Goal: Task Accomplishment & Management: Use online tool/utility

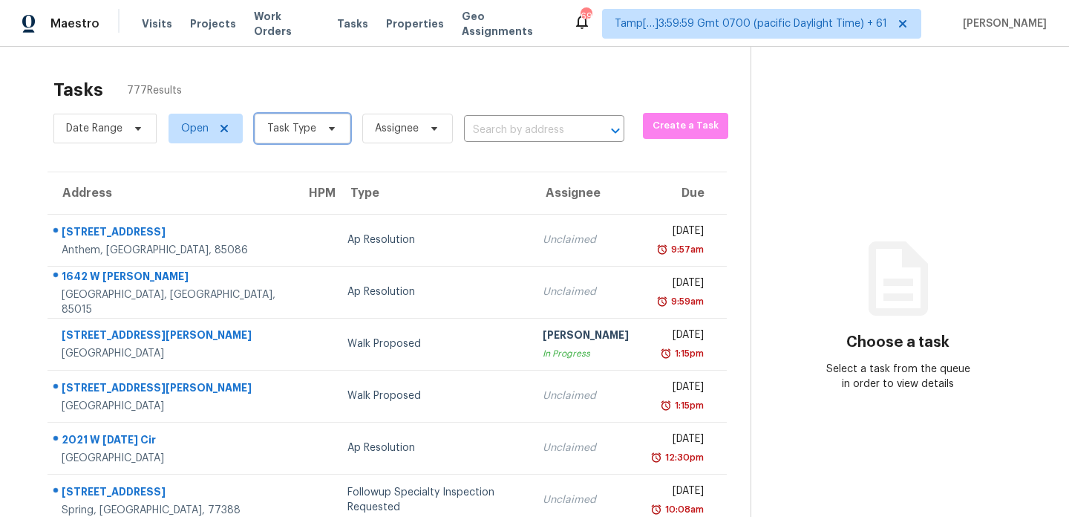
click at [326, 131] on icon at bounding box center [332, 129] width 12 height 12
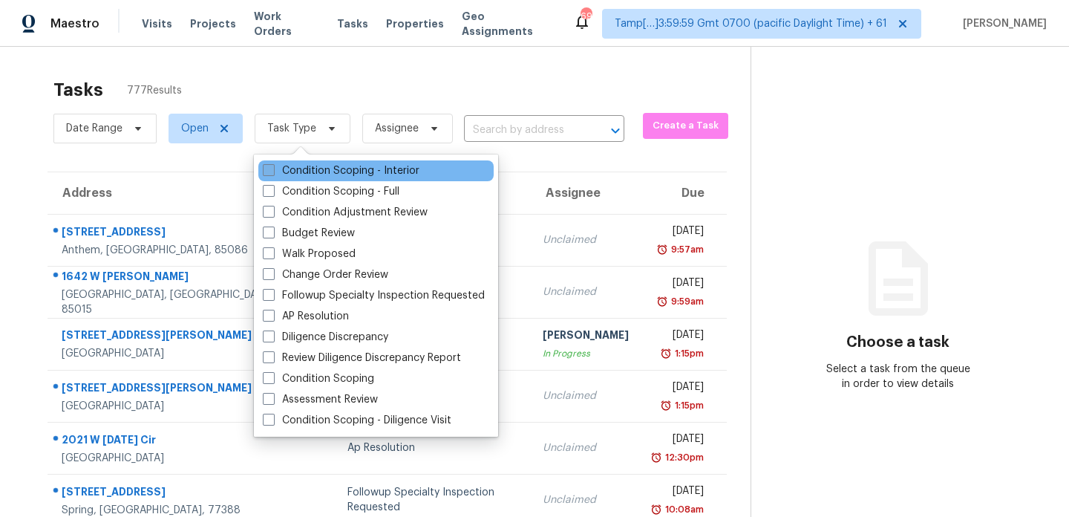
click at [271, 166] on span at bounding box center [269, 170] width 12 height 12
click at [271, 166] on input "Condition Scoping - Interior" at bounding box center [268, 168] width 10 height 10
checkbox input "true"
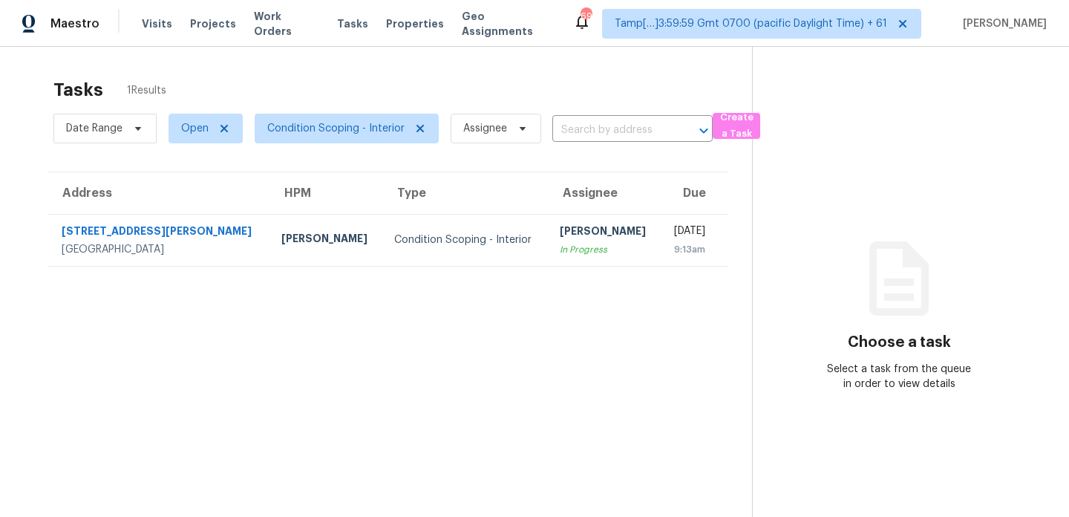
click at [21, 99] on div "Tasks 1 Results Date Range Open Condition Scoping - Interior Assignee ​ Create …" at bounding box center [534, 305] width 1069 height 517
click at [204, 127] on span "Open" at bounding box center [194, 128] width 27 height 15
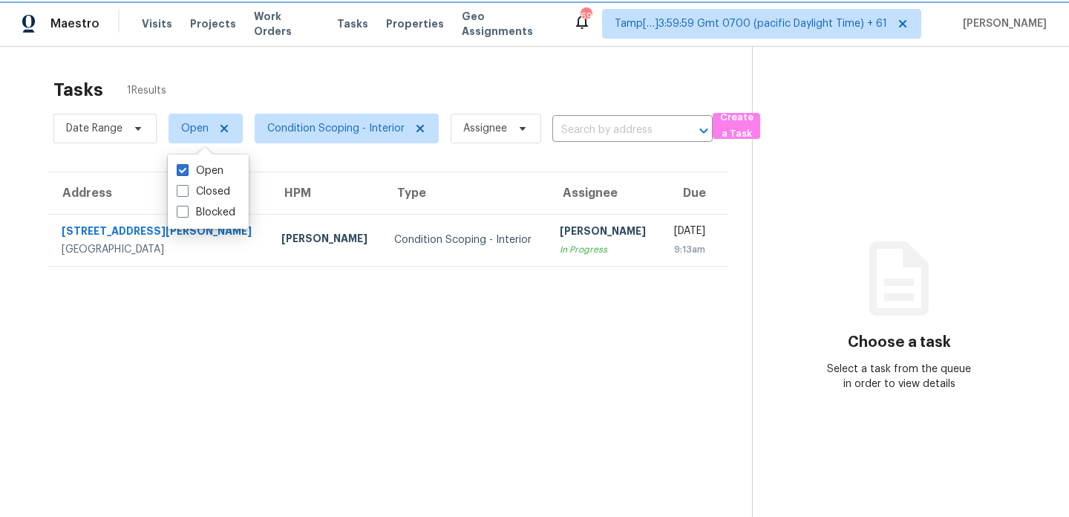
click at [204, 126] on span "Open" at bounding box center [194, 128] width 27 height 15
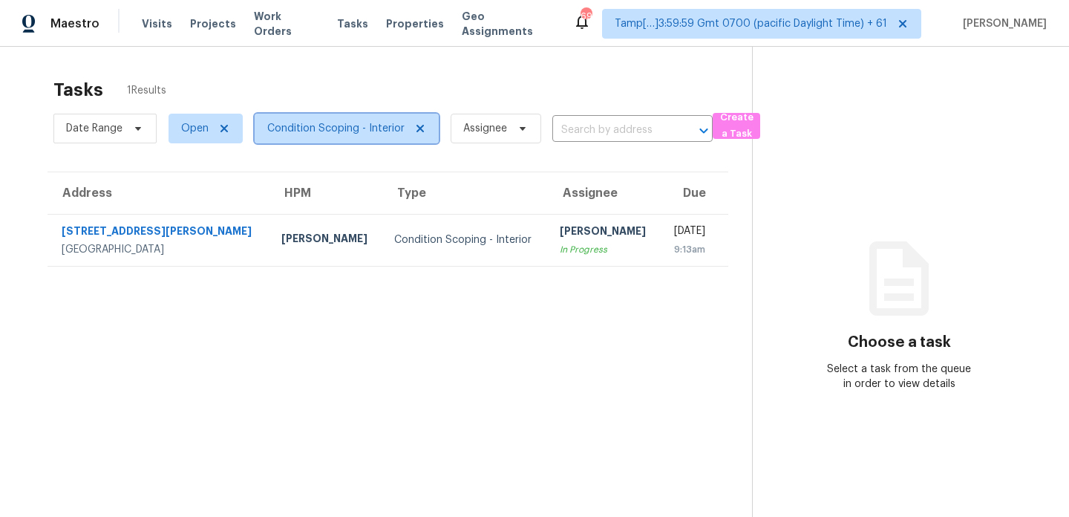
click at [359, 131] on span "Condition Scoping - Interior" at bounding box center [335, 128] width 137 height 15
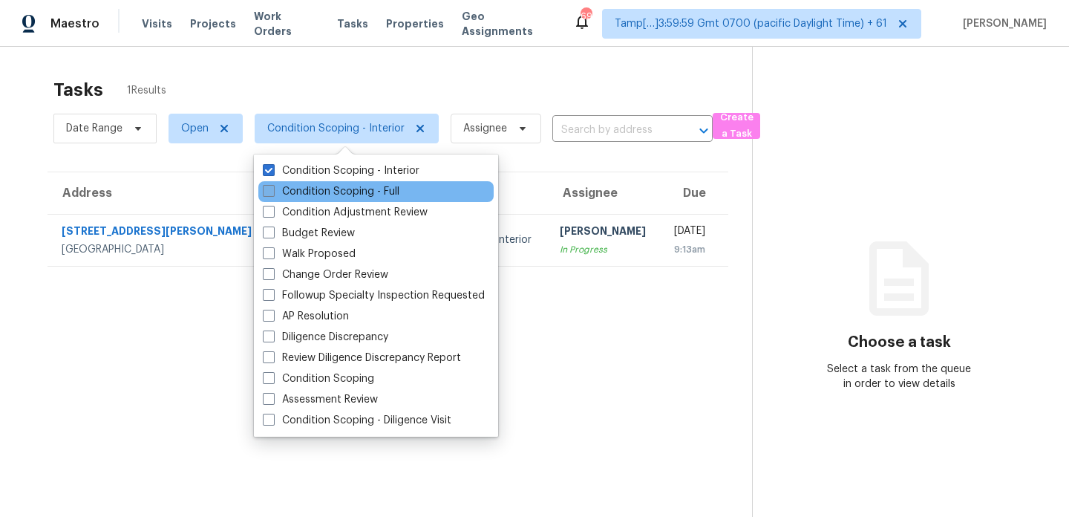
click at [270, 187] on span at bounding box center [269, 191] width 12 height 12
click at [270, 187] on input "Condition Scoping - Full" at bounding box center [268, 189] width 10 height 10
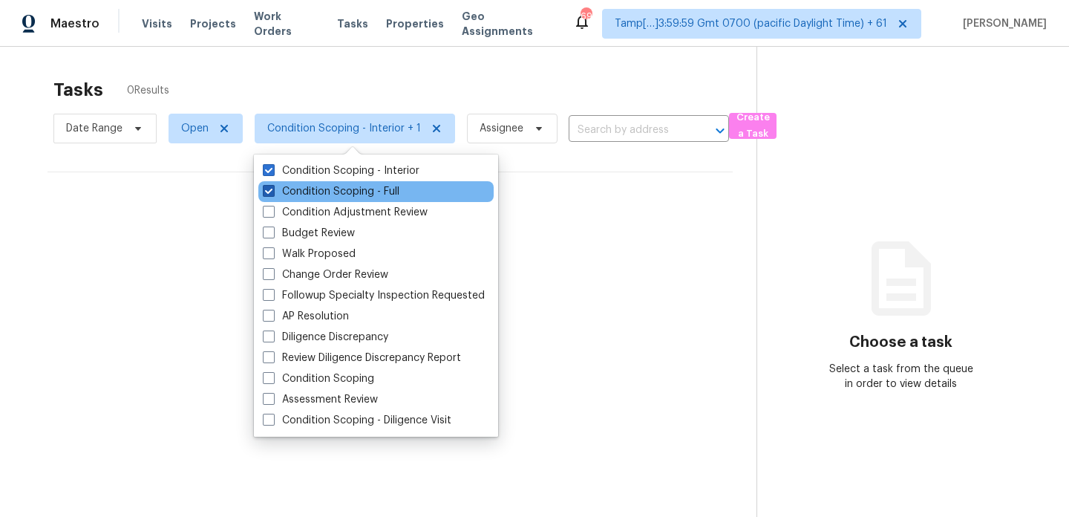
click at [270, 195] on span at bounding box center [269, 191] width 12 height 12
click at [270, 194] on input "Condition Scoping - Full" at bounding box center [268, 189] width 10 height 10
checkbox input "false"
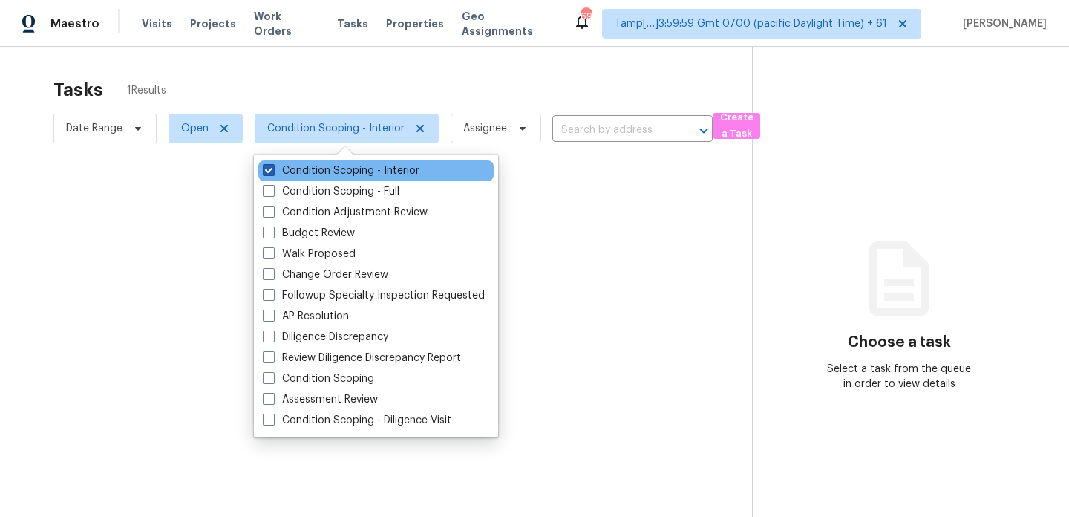
click at [267, 168] on span at bounding box center [269, 170] width 12 height 12
click at [267, 168] on input "Condition Scoping - Interior" at bounding box center [268, 168] width 10 height 10
checkbox input "false"
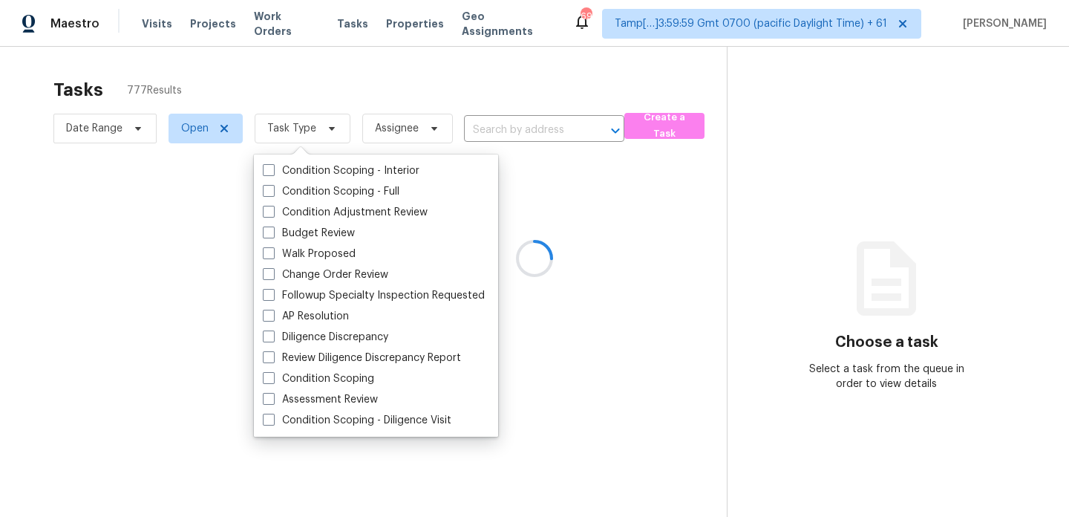
click at [282, 74] on div at bounding box center [534, 258] width 1069 height 517
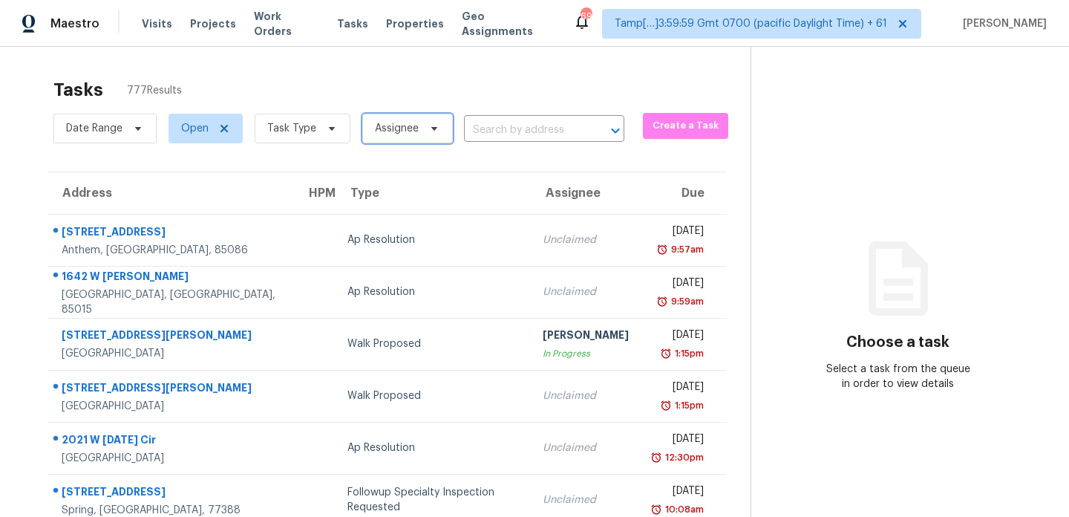
click at [398, 119] on span "Assignee" at bounding box center [407, 129] width 91 height 30
click at [410, 83] on div "Tasks 777 Results" at bounding box center [401, 90] width 697 height 39
click at [321, 120] on span "Task Type" at bounding box center [303, 129] width 96 height 30
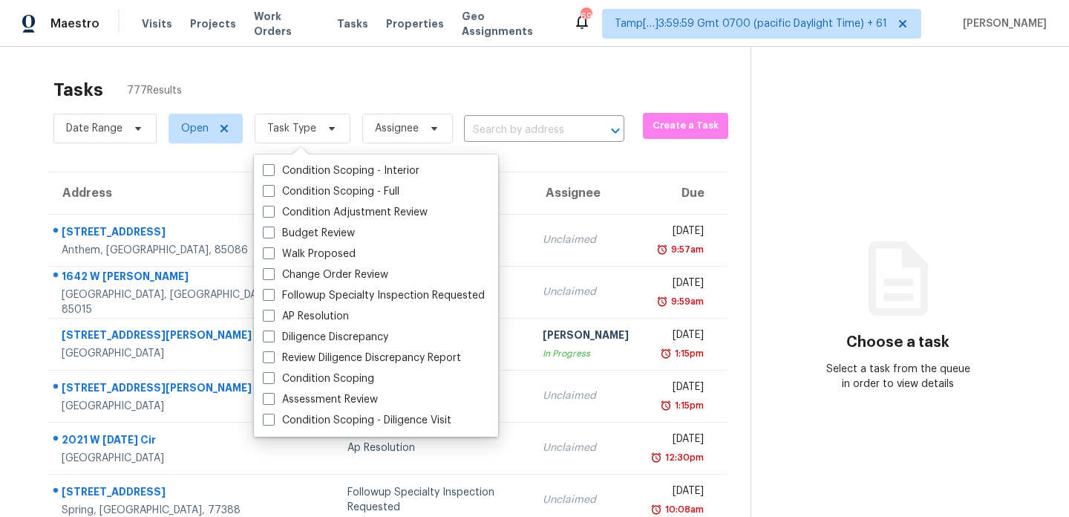
click at [334, 95] on div "Tasks 777 Results" at bounding box center [401, 90] width 697 height 39
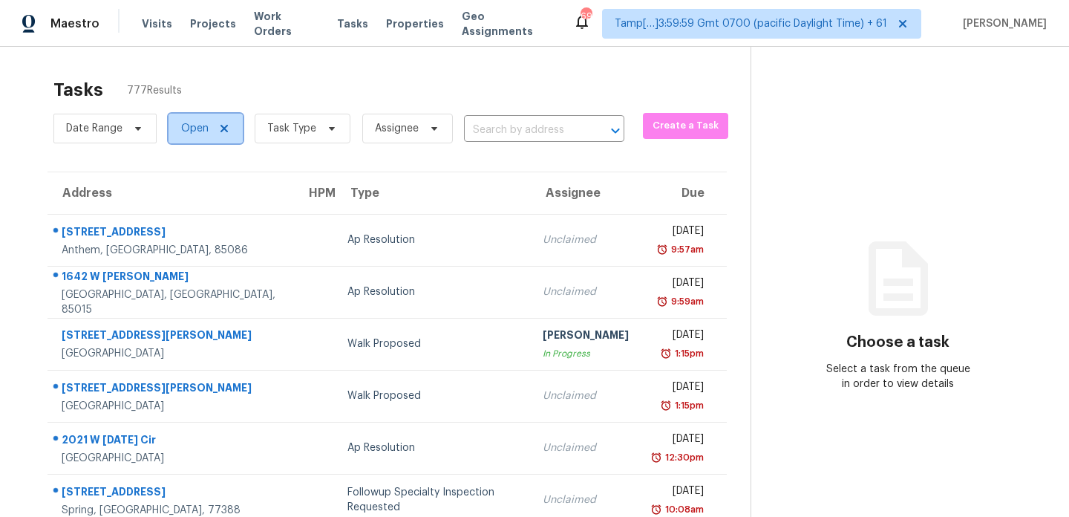
click at [197, 128] on span "Open" at bounding box center [194, 128] width 27 height 15
click at [249, 74] on div "Tasks 777 Results" at bounding box center [401, 90] width 697 height 39
click at [336, 124] on span "Task Type" at bounding box center [303, 129] width 96 height 30
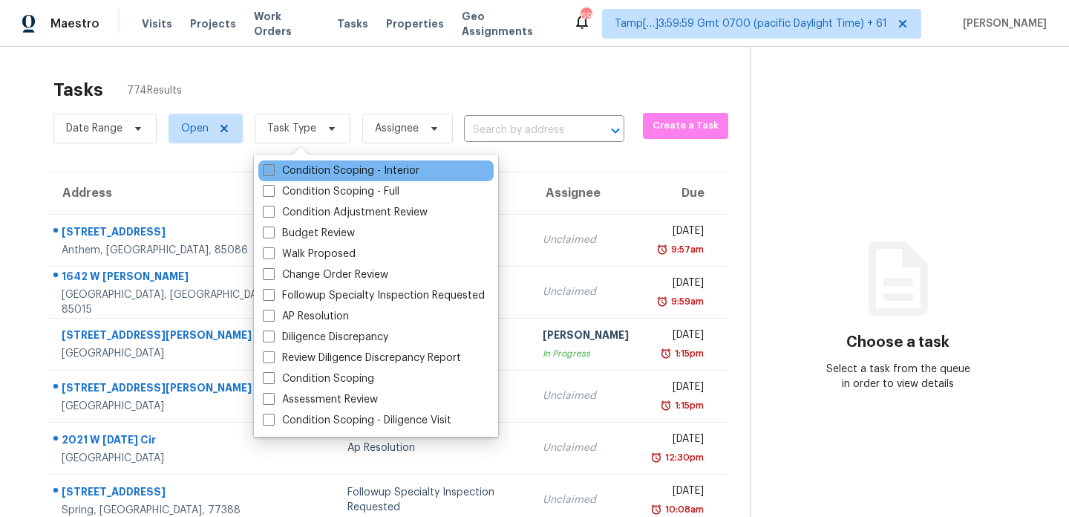
click at [270, 169] on span at bounding box center [269, 170] width 12 height 12
click at [270, 169] on input "Condition Scoping - Interior" at bounding box center [268, 168] width 10 height 10
checkbox input "true"
